Goal: Browse casually: Explore the website without a specific task or goal

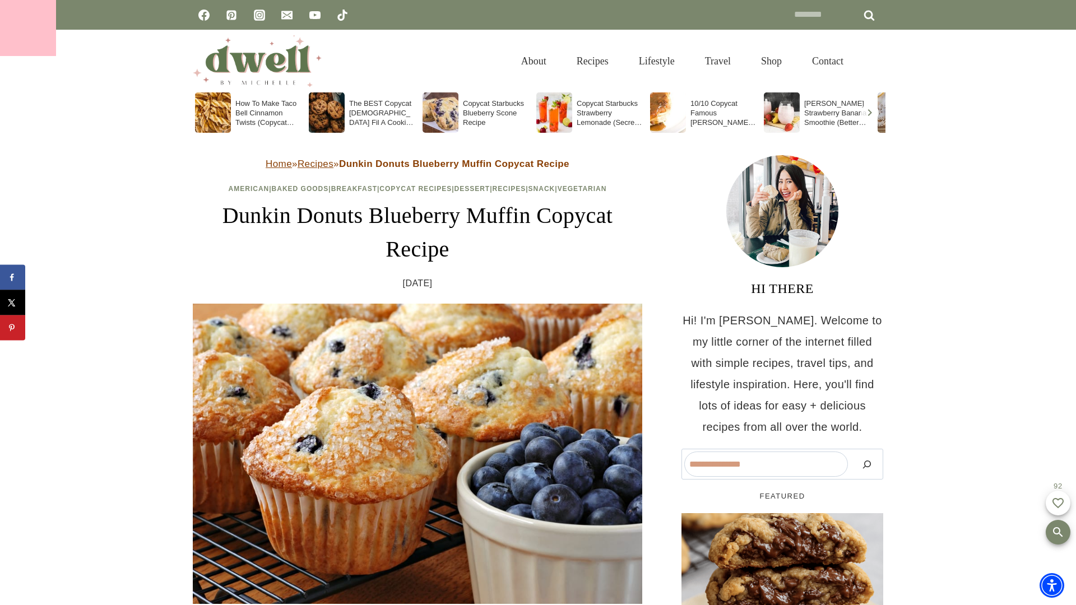
click at [28, 28] on div at bounding box center [28, 28] width 56 height 56
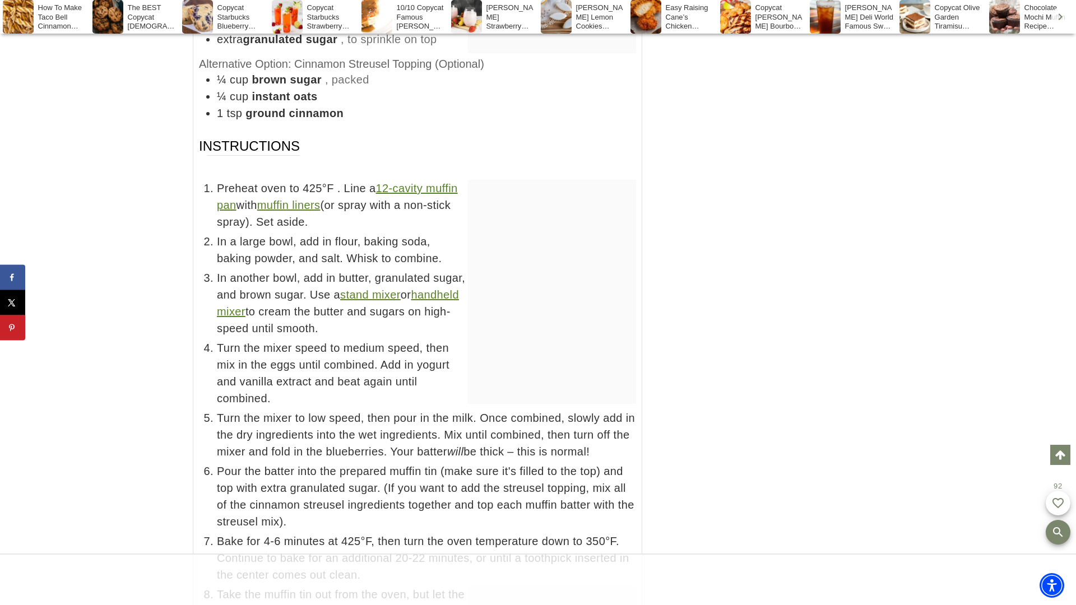
scroll to position [7263, 0]
